Goal: Task Accomplishment & Management: Manage account settings

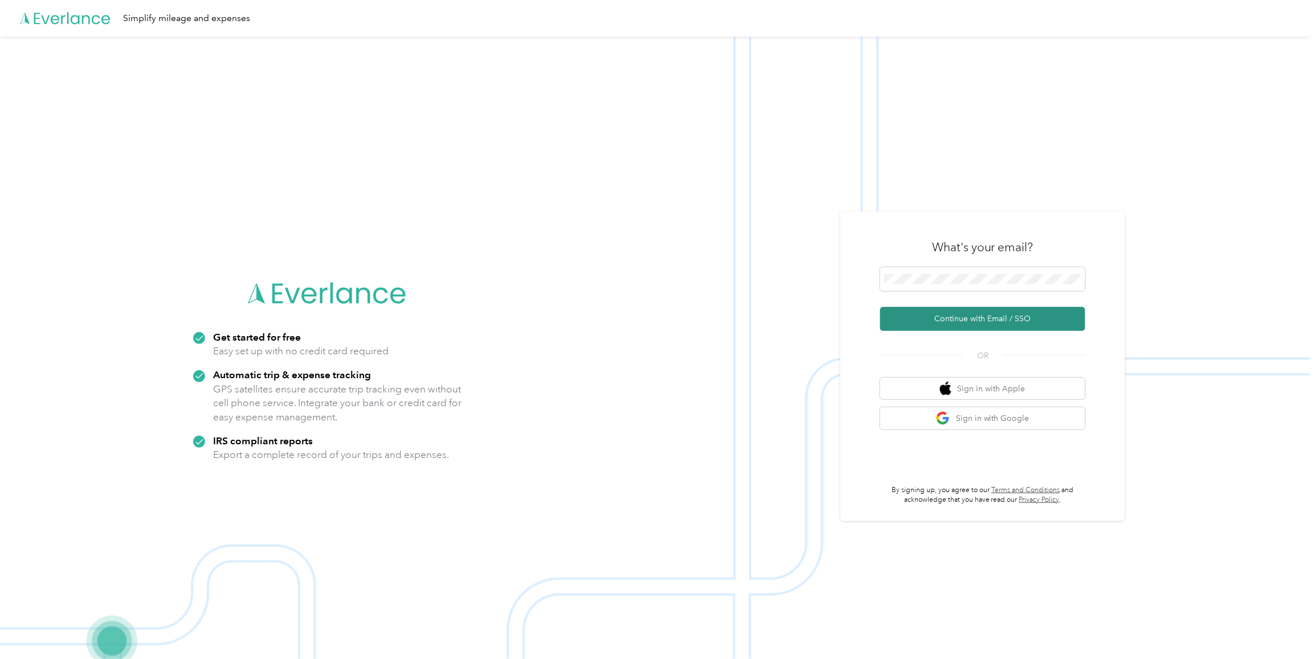
click at [969, 322] on button "Continue with Email / SSO" at bounding box center [982, 319] width 205 height 24
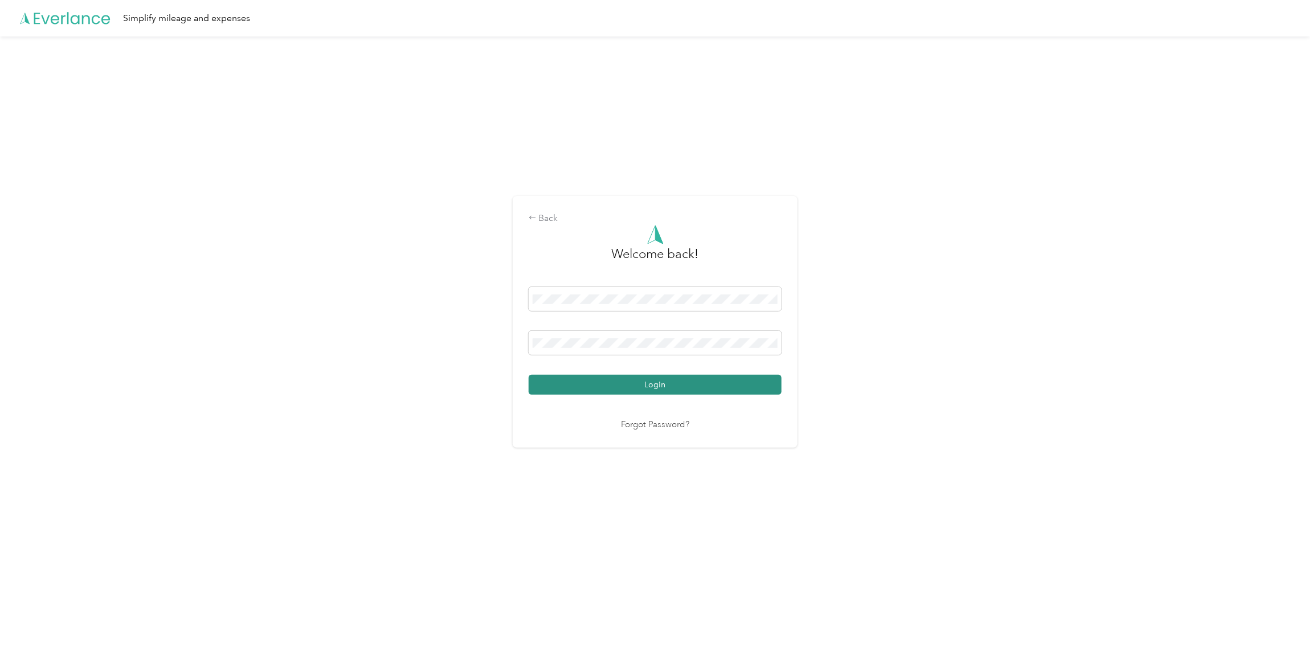
click at [579, 384] on button "Login" at bounding box center [655, 385] width 253 height 20
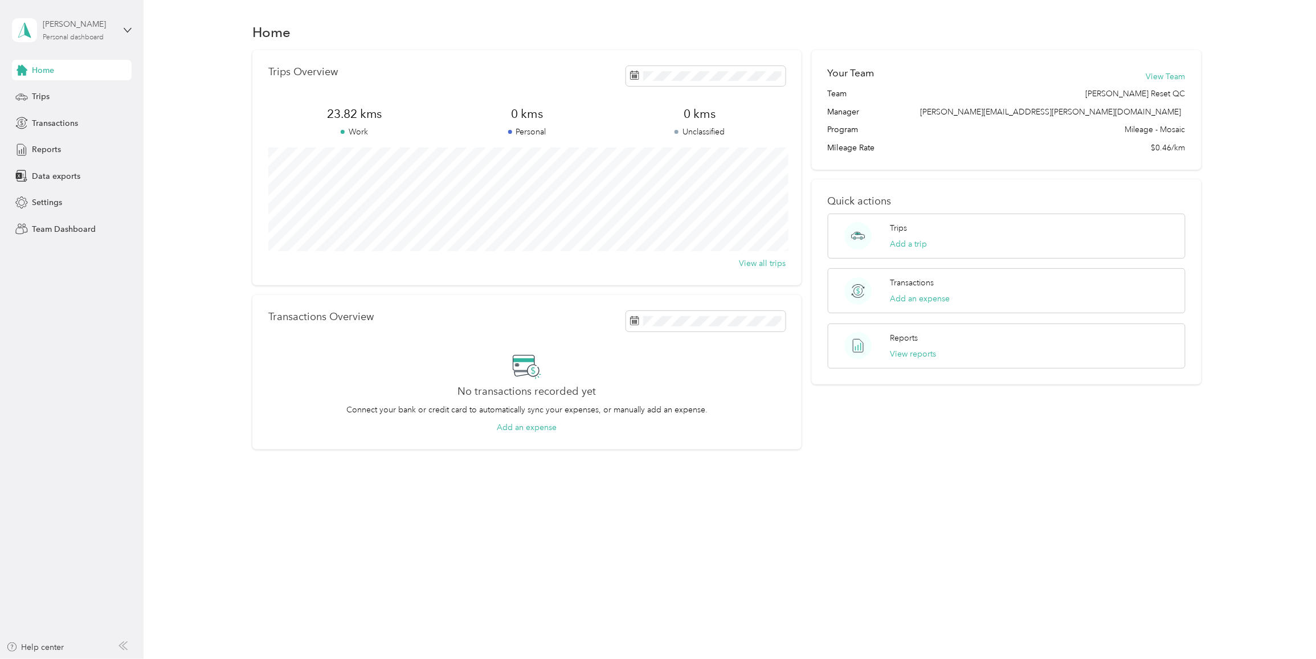
click at [87, 37] on div "Personal dashboard" at bounding box center [73, 37] width 61 height 7
click at [58, 92] on div "Team dashboard" at bounding box center [52, 94] width 61 height 12
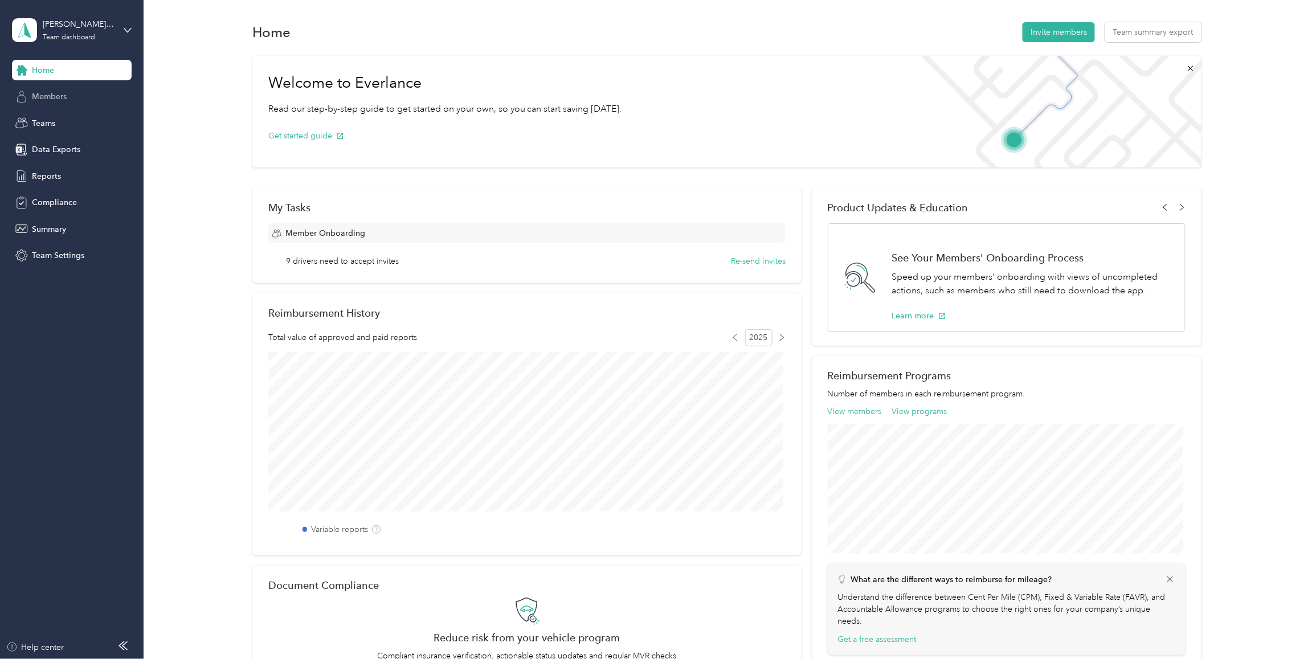
click at [43, 96] on span "Members" at bounding box center [49, 97] width 35 height 12
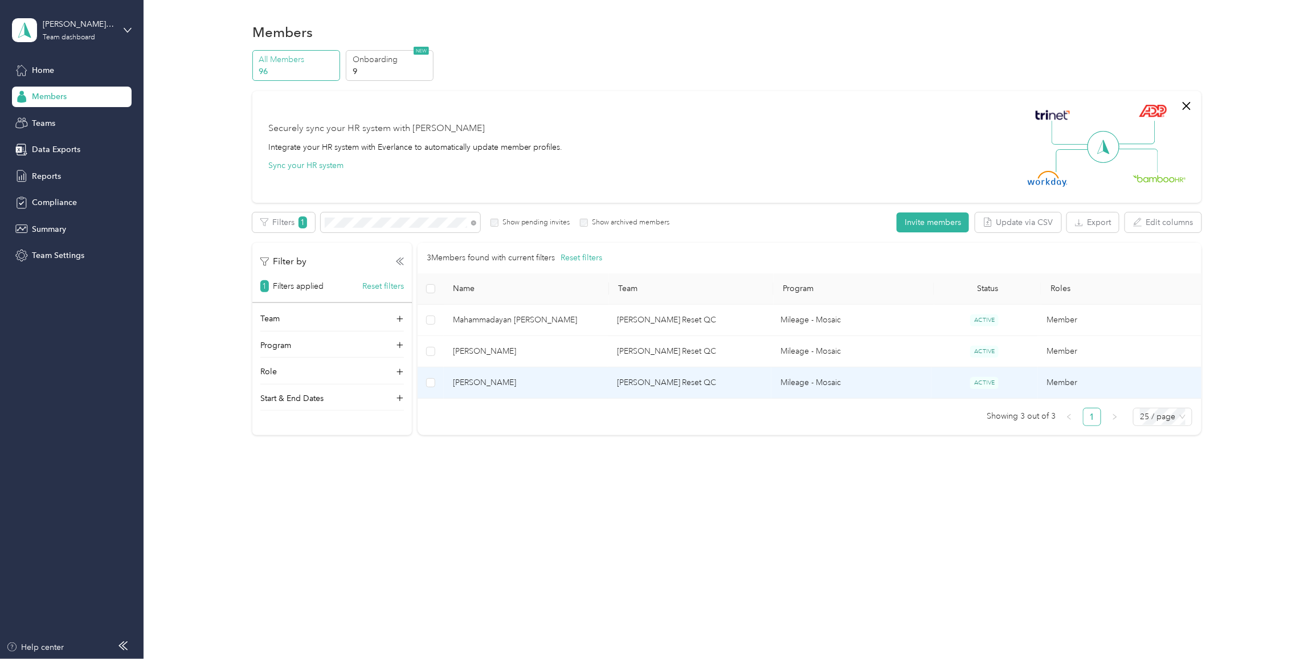
click at [463, 383] on span "[PERSON_NAME]" at bounding box center [527, 383] width 146 height 13
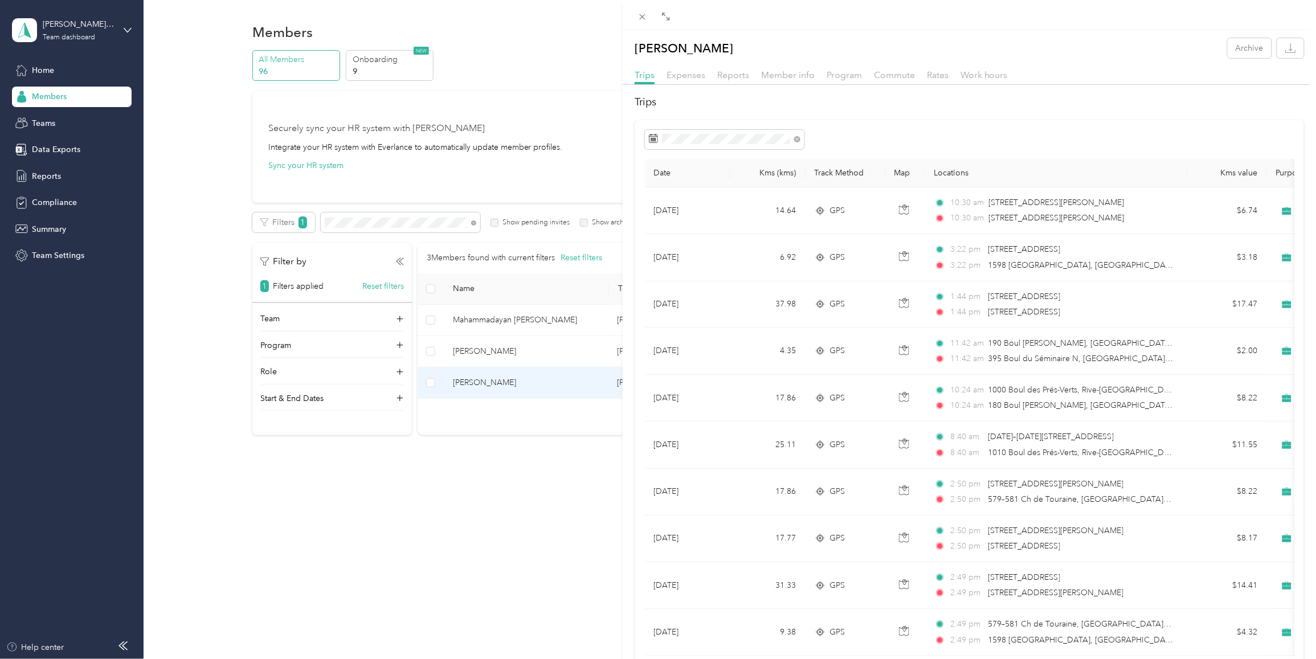
drag, startPoint x: 691, startPoint y: 126, endPoint x: 630, endPoint y: 130, distance: 61.7
click at [630, 130] on div at bounding box center [631, 329] width 8 height 659
click at [51, 70] on div "[PERSON_NAME] Archive Trips Expenses Reports Member info Program Commute Rates …" at bounding box center [658, 329] width 1316 height 659
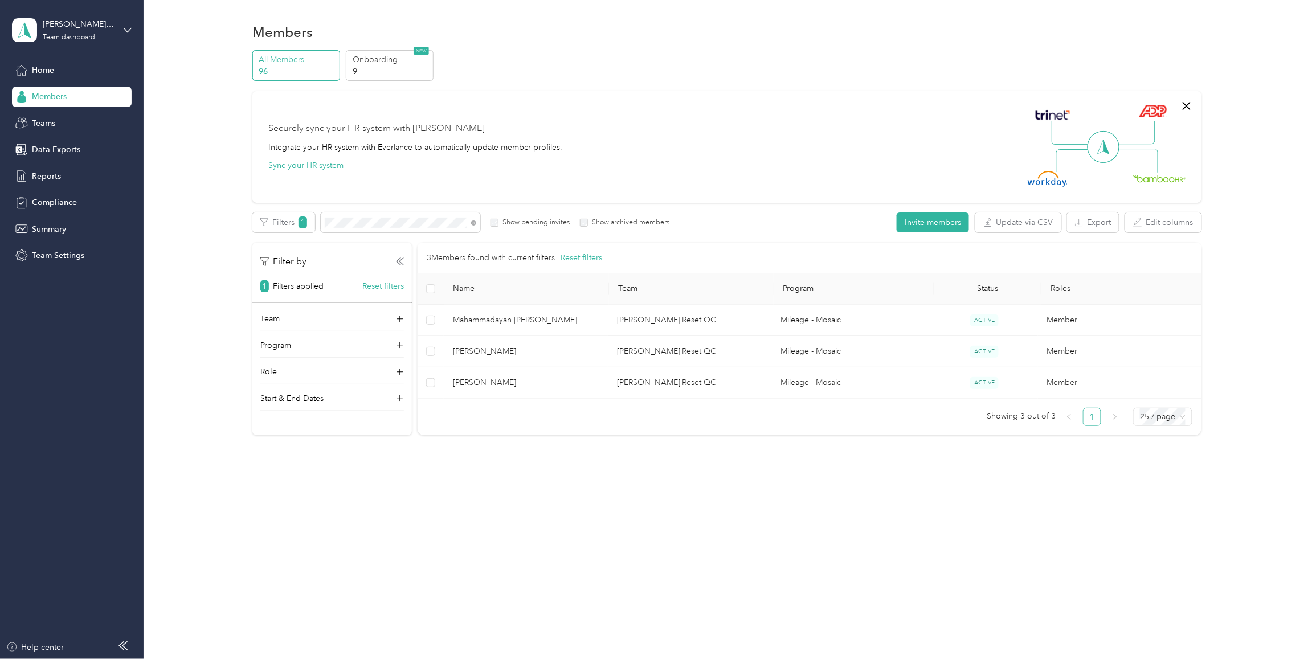
click at [93, 37] on div "Team dashboard" at bounding box center [69, 37] width 52 height 7
click at [62, 116] on div "Personal dashboard" at bounding box center [58, 119] width 72 height 12
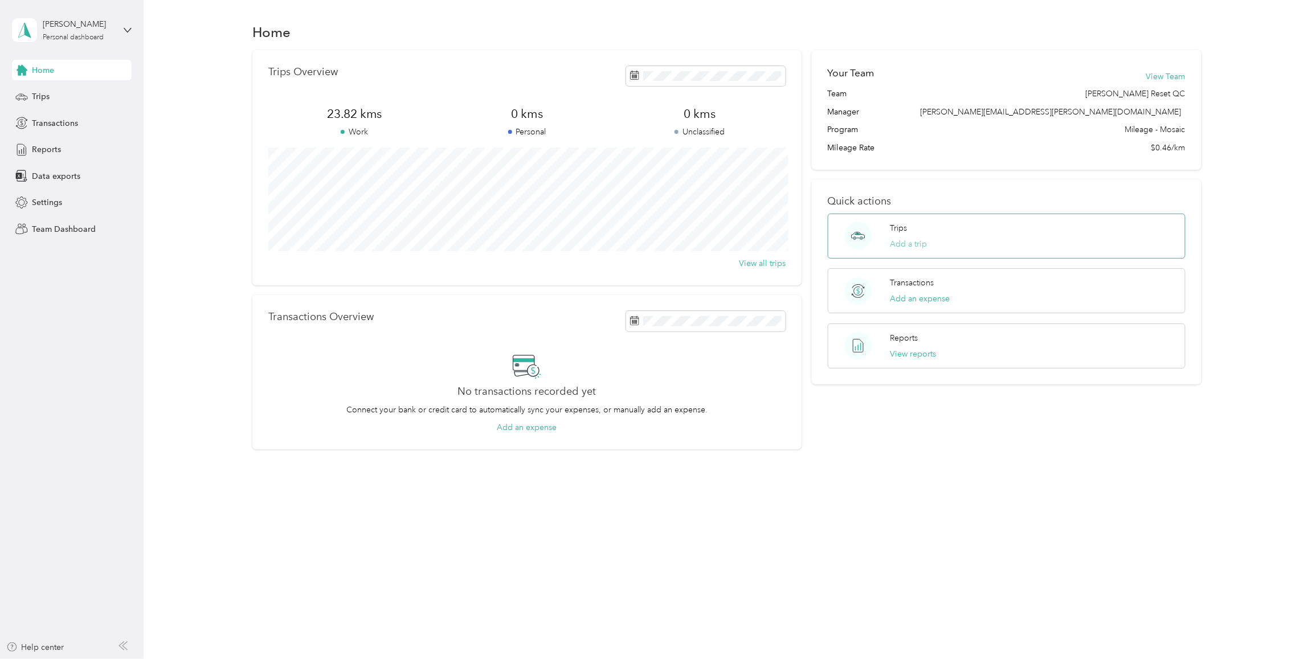
click at [917, 240] on button "Add a trip" at bounding box center [908, 244] width 37 height 12
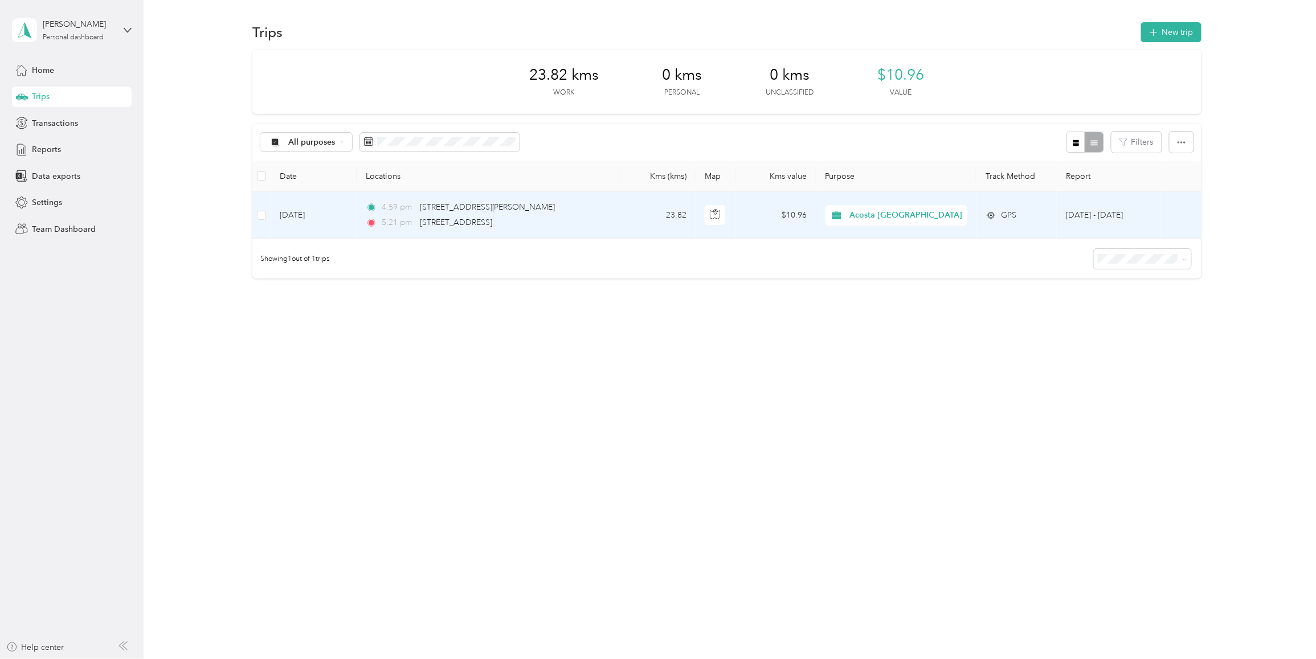
click at [317, 217] on td "[DATE]" at bounding box center [314, 215] width 86 height 47
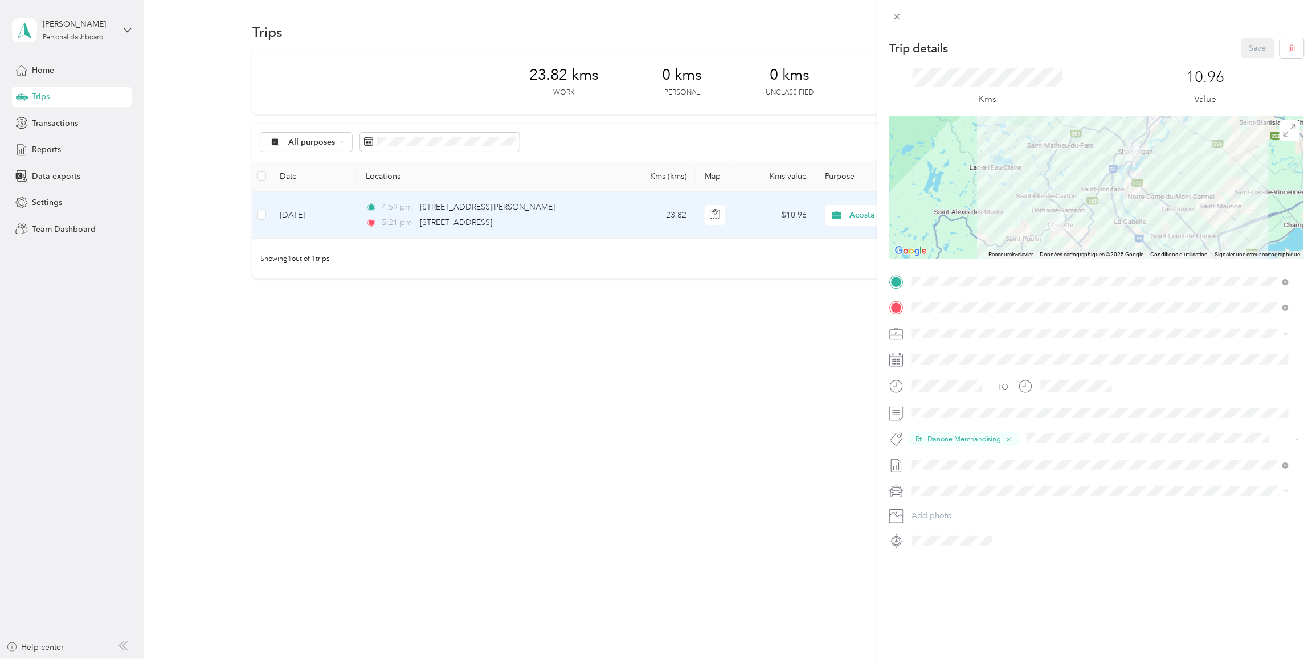
click at [67, 38] on div "Trip details Save This trip cannot be edited because it is either under review,…" at bounding box center [658, 329] width 1316 height 659
